Goal: Transaction & Acquisition: Purchase product/service

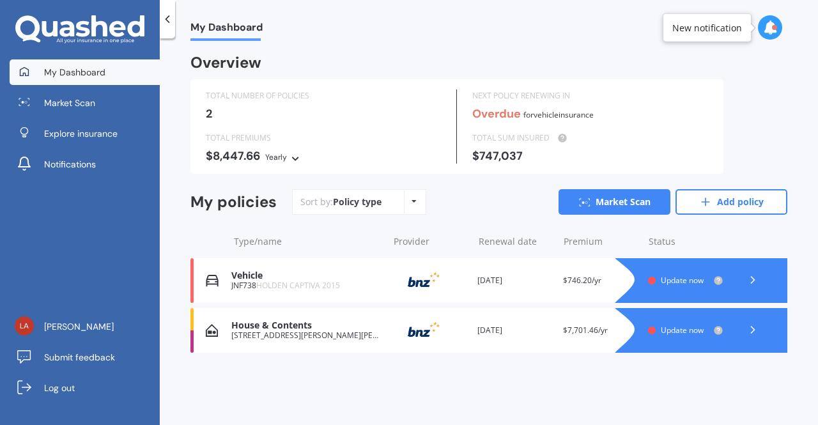
click at [747, 330] on icon at bounding box center [752, 329] width 13 height 13
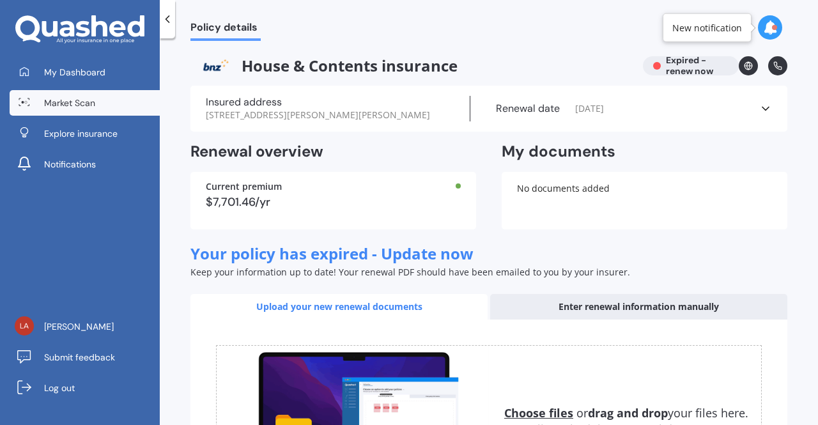
click at [92, 91] on link "Market Scan" at bounding box center [85, 103] width 150 height 26
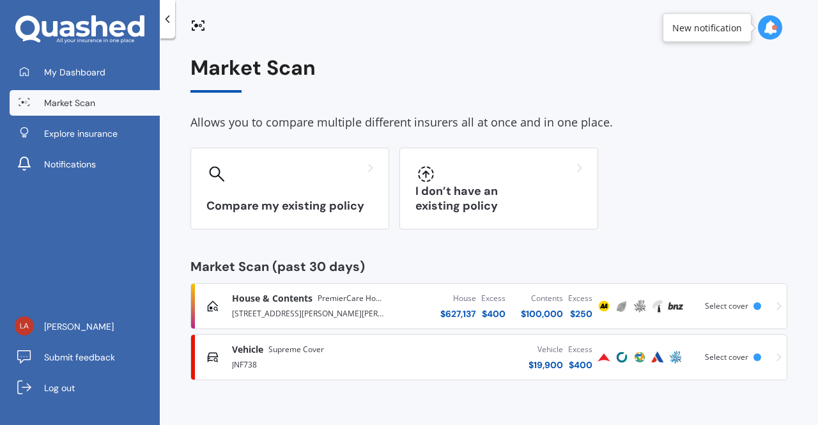
click at [763, 305] on div "Select cover" at bounding box center [735, 306] width 61 height 9
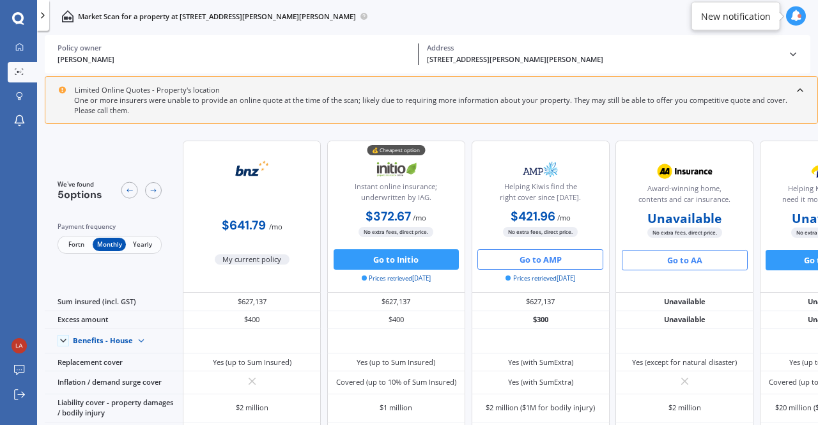
click at [556, 263] on button "Go to AMP" at bounding box center [540, 259] width 126 height 20
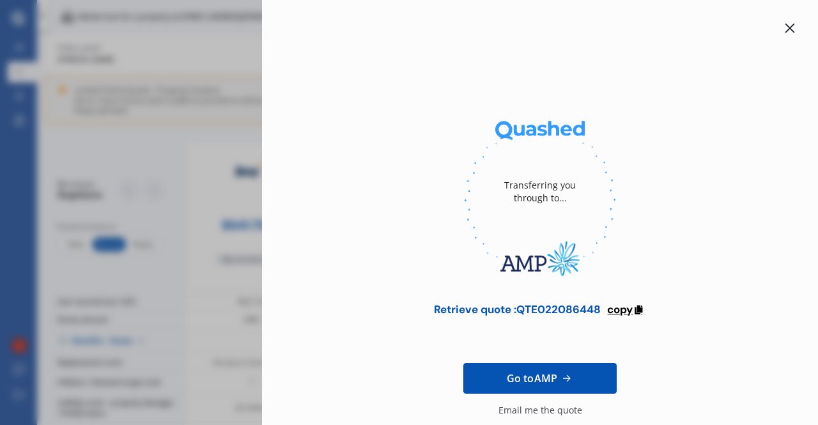
click at [627, 310] on span "copy" at bounding box center [620, 309] width 26 height 14
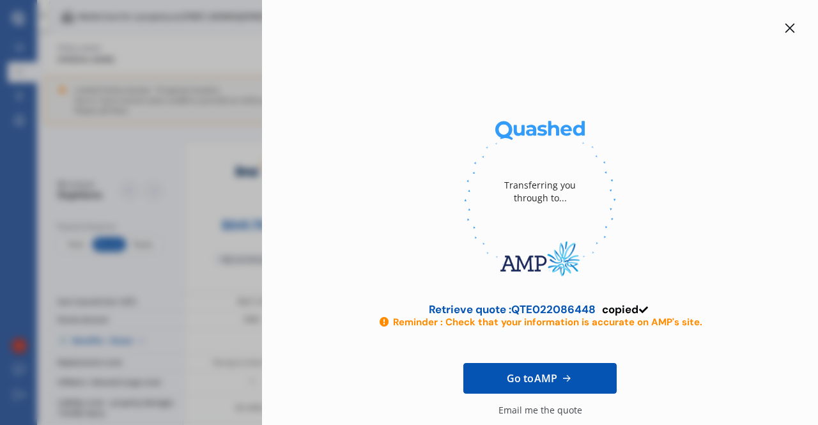
click at [511, 380] on span "Go to AMP" at bounding box center [532, 378] width 50 height 15
click at [537, 379] on span "Go to AMP" at bounding box center [532, 378] width 50 height 15
